Goal: Task Accomplishment & Management: Use online tool/utility

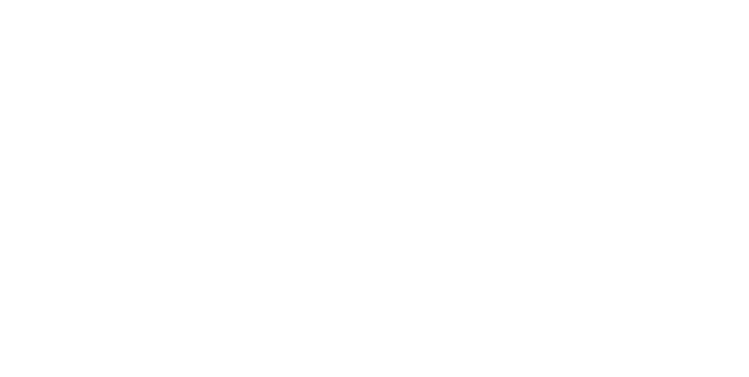
scroll to position [310, 0]
click at [749, 157] on div "Clock On Team Member 19 results available. Use Up and Down to choose options, p…" at bounding box center [374, 188] width 749 height 377
click at [370, 186] on button "Clock On" at bounding box center [338, 185] width 64 height 19
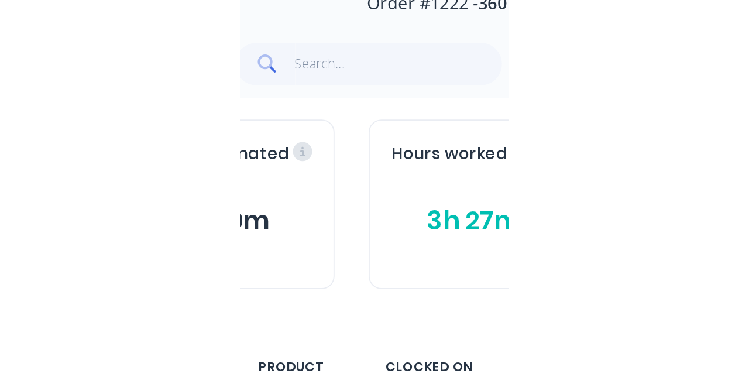
scroll to position [0, 0]
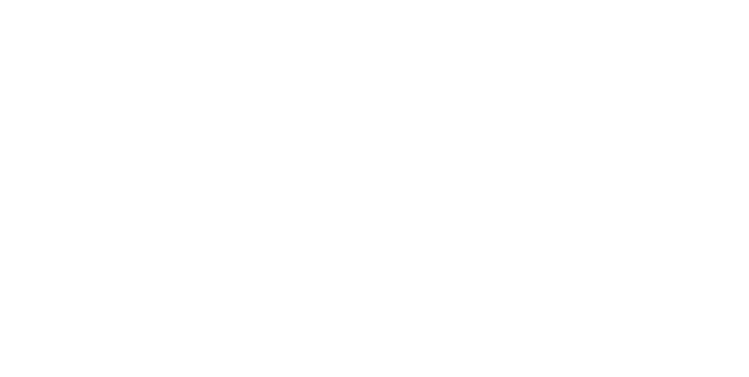
click at [523, 324] on div at bounding box center [479, 330] width 88 height 29
click at [493, 330] on icon "button" at bounding box center [490, 331] width 6 height 6
click at [370, 181] on button "Clock Off" at bounding box center [338, 185] width 64 height 19
click at [626, 67] on button "Close" at bounding box center [605, 65] width 43 height 19
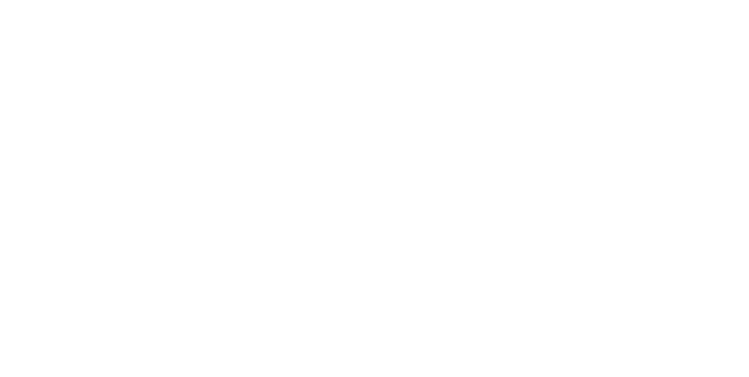
click at [108, 157] on div "Tracking" at bounding box center [92, 161] width 32 height 11
click at [122, 99] on div "Collaborate" at bounding box center [99, 102] width 46 height 11
click at [527, 351] on div at bounding box center [376, 344] width 300 height 12
click at [658, 353] on button "Send" at bounding box center [635, 344] width 46 height 18
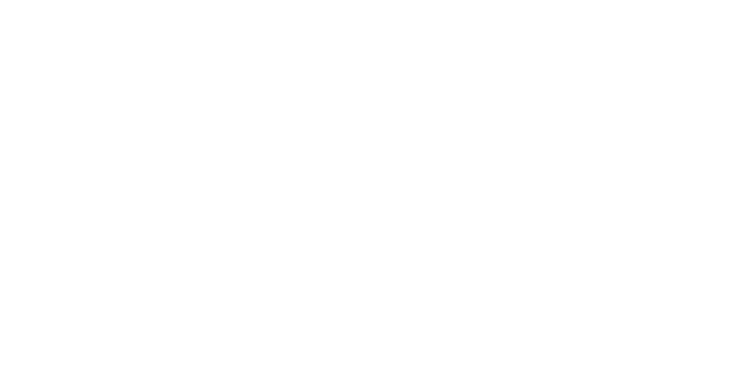
scroll to position [37, 0]
click at [626, 60] on button "Close" at bounding box center [605, 65] width 43 height 19
